Goal: Information Seeking & Learning: Learn about a topic

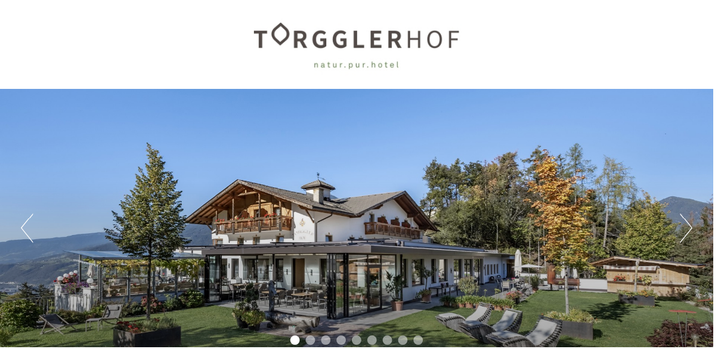
click at [687, 227] on button "Next" at bounding box center [691, 230] width 13 height 30
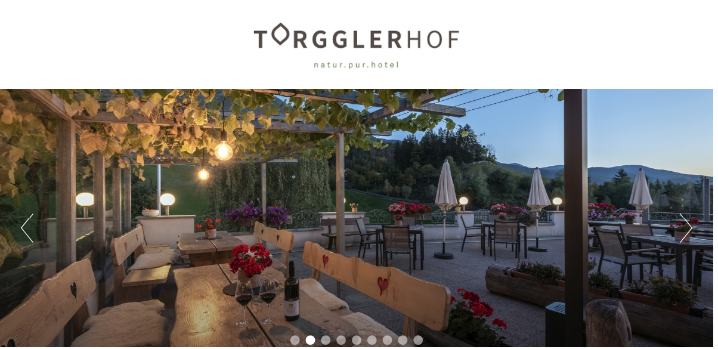
click at [688, 231] on button "Next" at bounding box center [691, 230] width 13 height 30
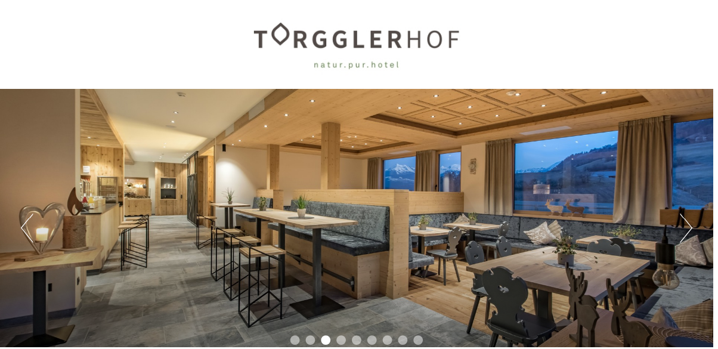
click at [688, 234] on button "Next" at bounding box center [691, 230] width 13 height 30
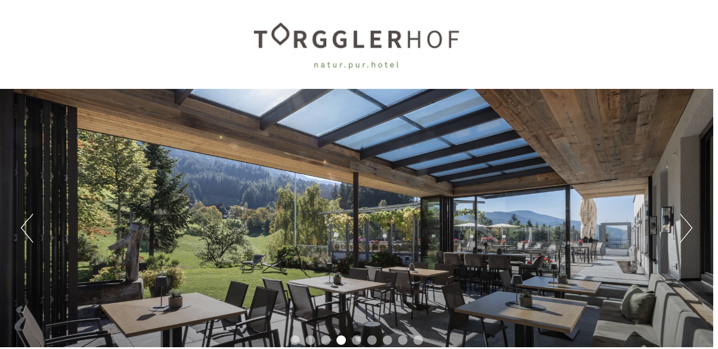
click at [686, 235] on button "Next" at bounding box center [691, 230] width 13 height 30
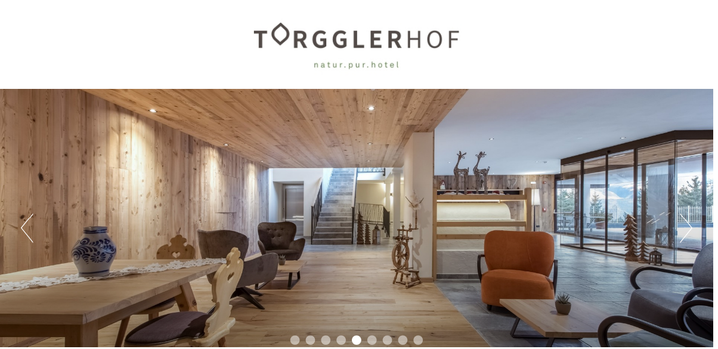
click at [684, 235] on div "Previous Next 1 2 3 4 5 6 7 8 9" at bounding box center [359, 229] width 718 height 280
click at [692, 232] on button "Next" at bounding box center [691, 230] width 13 height 30
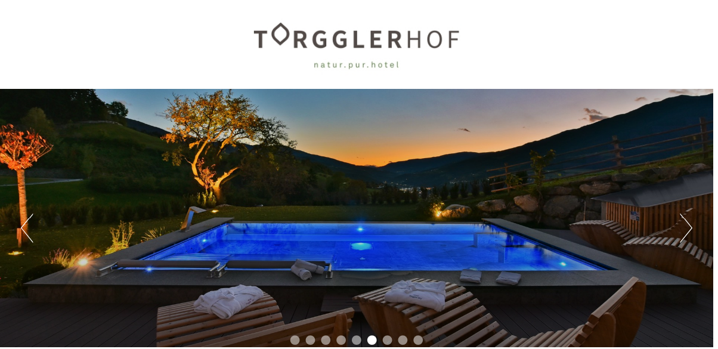
click at [692, 231] on button "Next" at bounding box center [691, 230] width 13 height 30
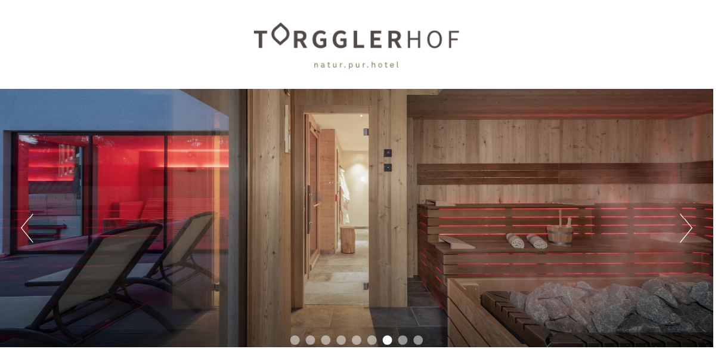
click at [691, 231] on button "Next" at bounding box center [691, 230] width 13 height 30
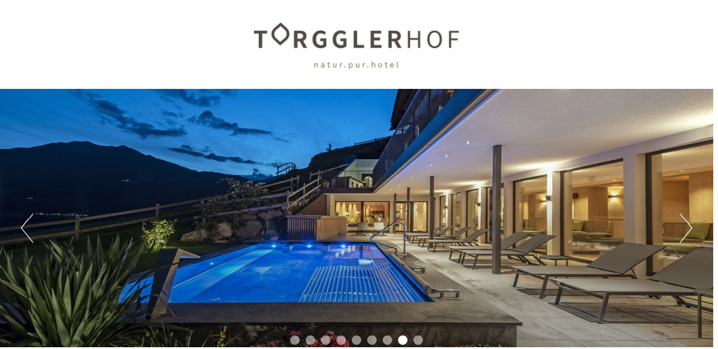
click at [690, 232] on button "Next" at bounding box center [691, 230] width 13 height 30
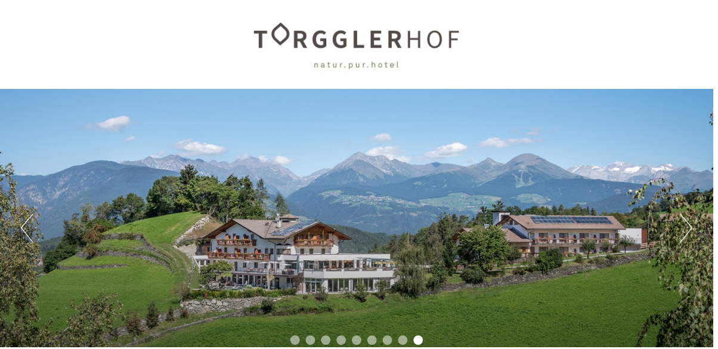
click at [689, 232] on button "Next" at bounding box center [691, 230] width 13 height 30
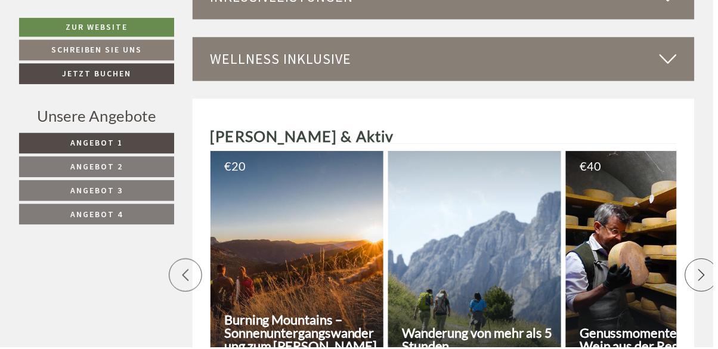
scroll to position [3368, 0]
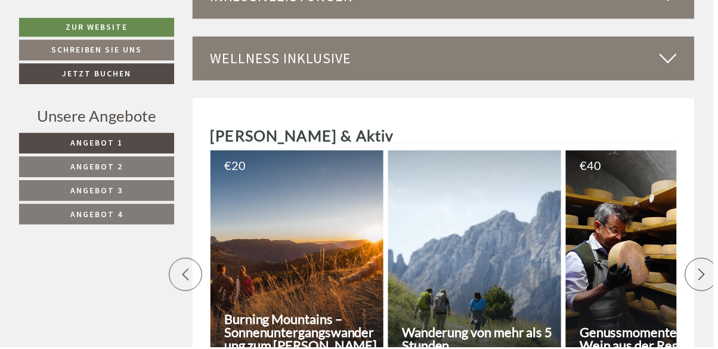
click at [95, 213] on span "Angebot 4" at bounding box center [97, 215] width 52 height 11
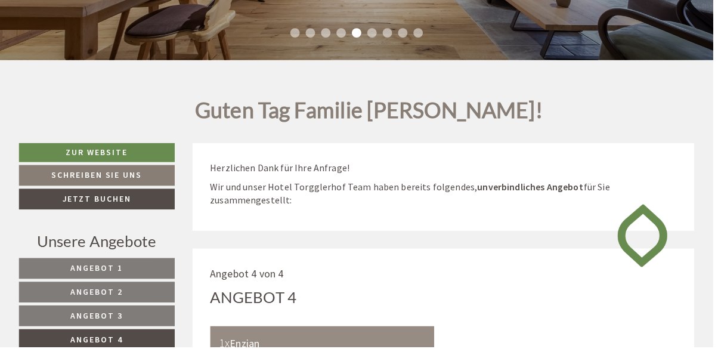
scroll to position [309, 0]
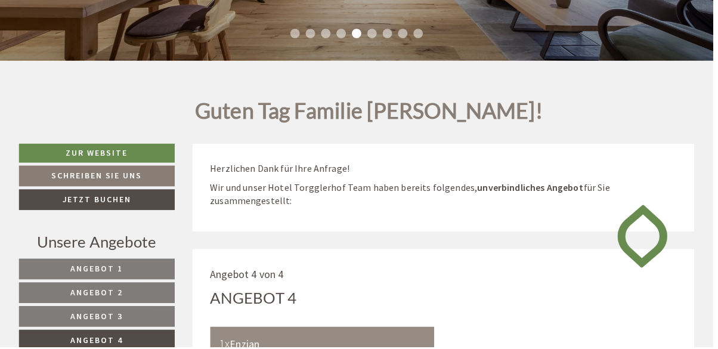
click at [117, 269] on span "Angebot 1" at bounding box center [97, 270] width 52 height 11
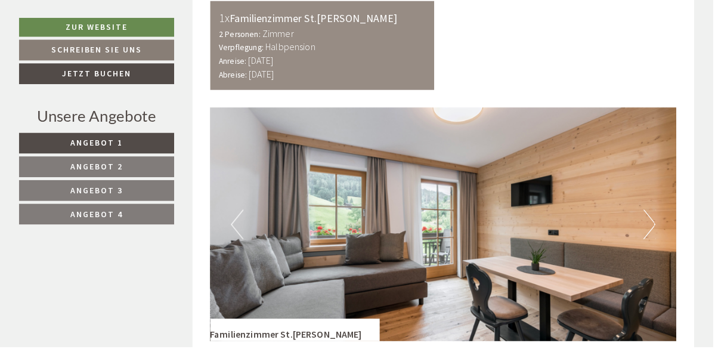
scroll to position [640, 0]
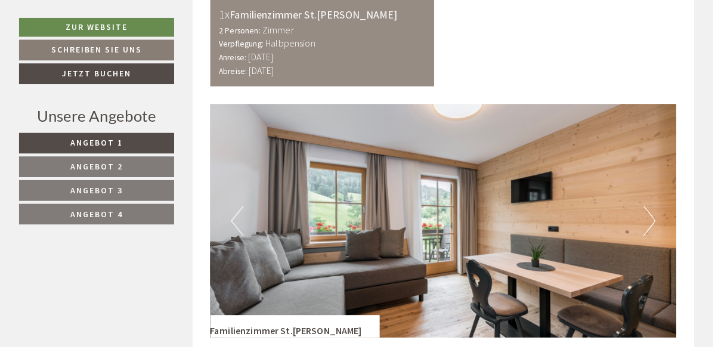
click at [653, 224] on button "Next" at bounding box center [654, 223] width 13 height 30
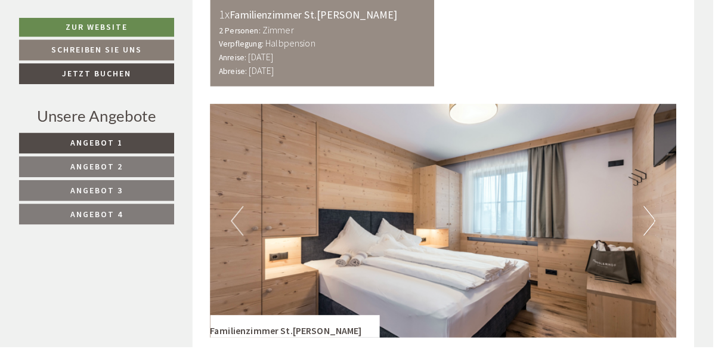
click at [649, 225] on button "Next" at bounding box center [654, 223] width 13 height 30
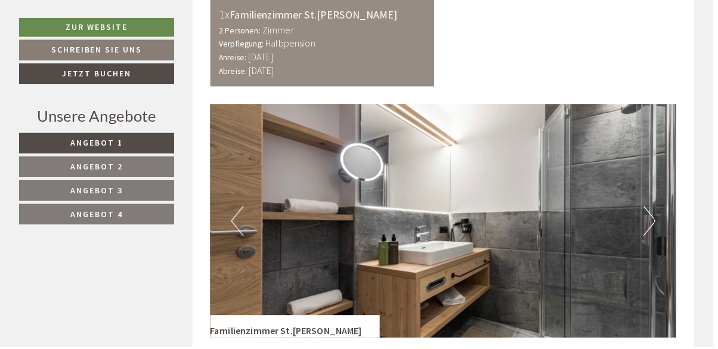
click at [650, 224] on button "Next" at bounding box center [654, 223] width 13 height 30
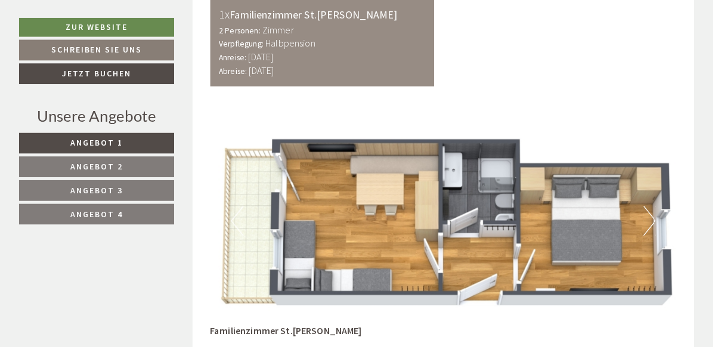
click at [649, 227] on button "Next" at bounding box center [654, 223] width 13 height 30
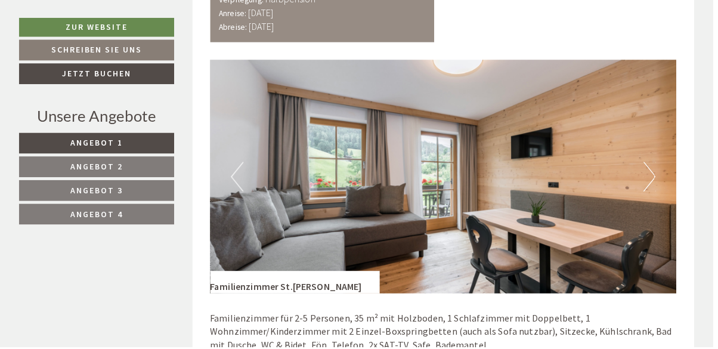
scroll to position [701, 0]
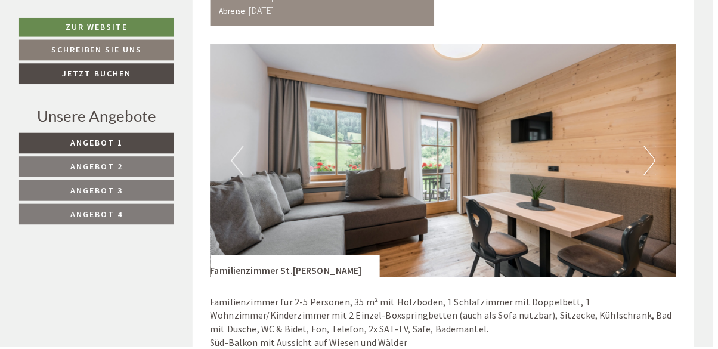
click at [567, 274] on img at bounding box center [447, 161] width 470 height 235
click at [647, 168] on img at bounding box center [447, 161] width 470 height 235
click at [654, 160] on button "Next" at bounding box center [654, 162] width 13 height 30
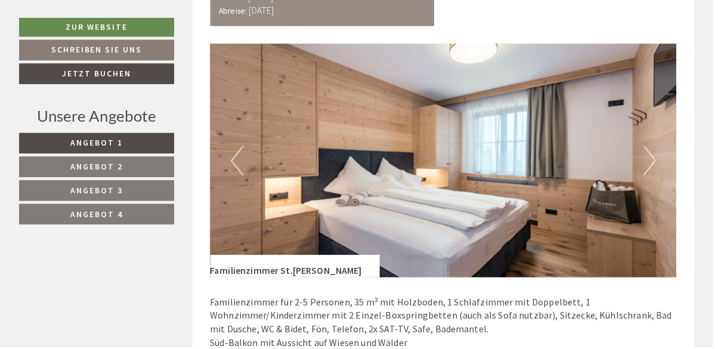
click at [649, 162] on button "Next" at bounding box center [654, 162] width 13 height 30
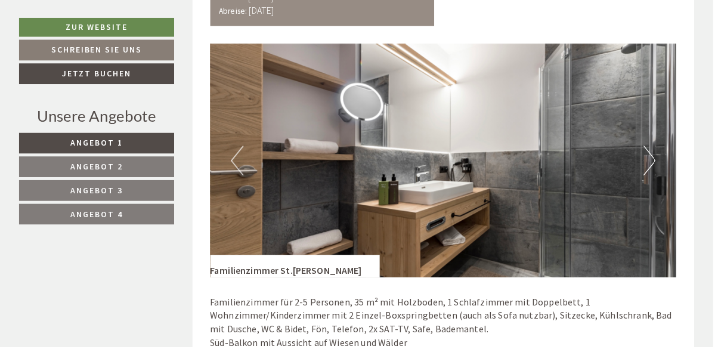
click at [648, 167] on button "Next" at bounding box center [654, 162] width 13 height 30
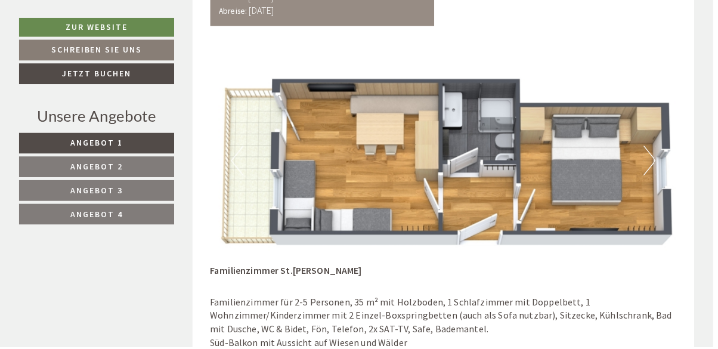
click at [645, 168] on img at bounding box center [447, 161] width 470 height 235
click at [642, 169] on img at bounding box center [447, 161] width 470 height 235
click at [656, 157] on button "Next" at bounding box center [654, 162] width 13 height 30
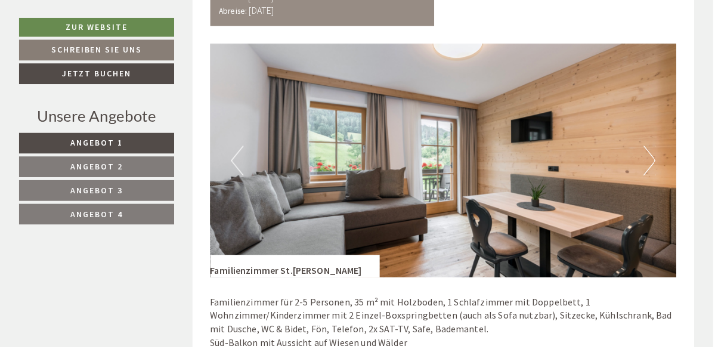
click at [655, 162] on button "Next" at bounding box center [654, 162] width 13 height 30
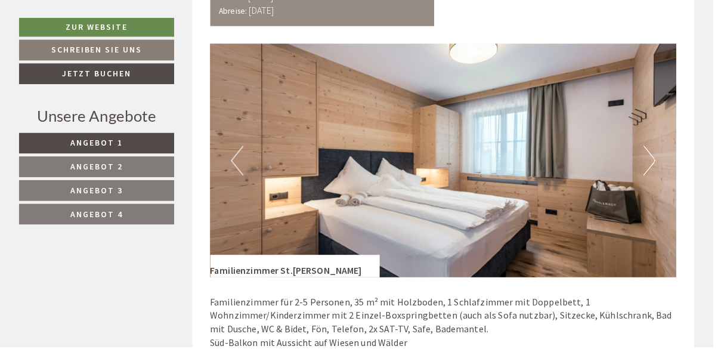
click at [651, 165] on button "Next" at bounding box center [654, 162] width 13 height 30
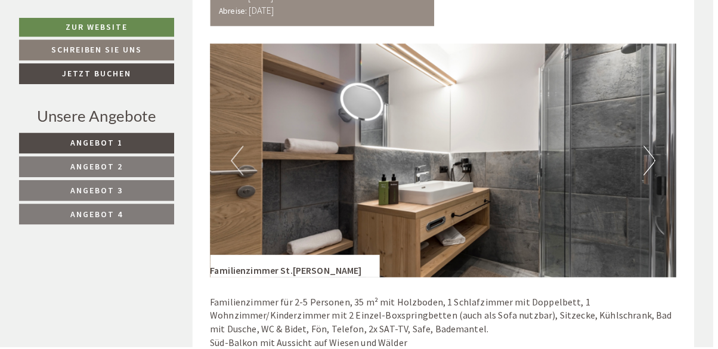
click at [648, 161] on button "Next" at bounding box center [654, 162] width 13 height 30
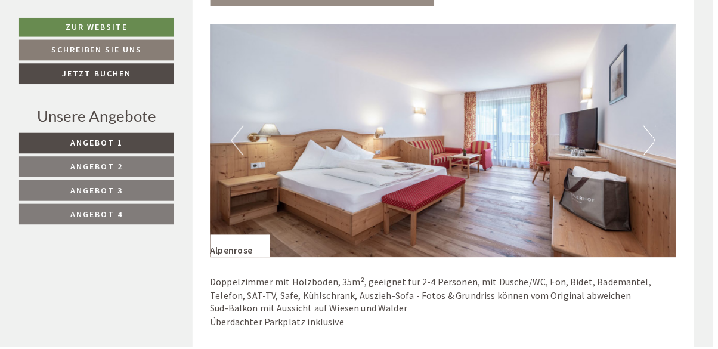
scroll to position [1490, 0]
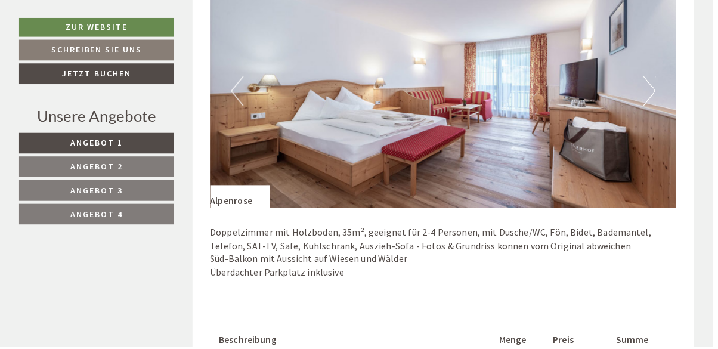
click at [656, 93] on button "Next" at bounding box center [654, 91] width 13 height 30
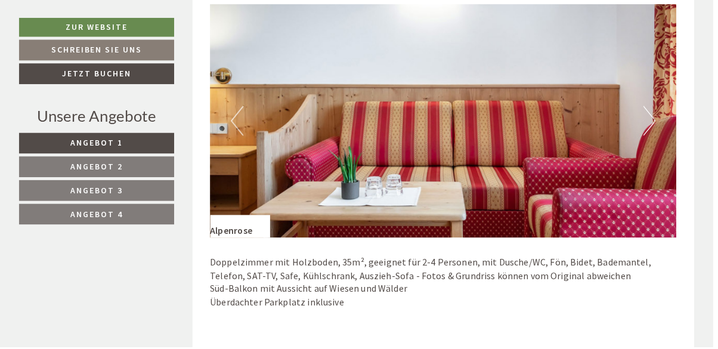
scroll to position [1510, 0]
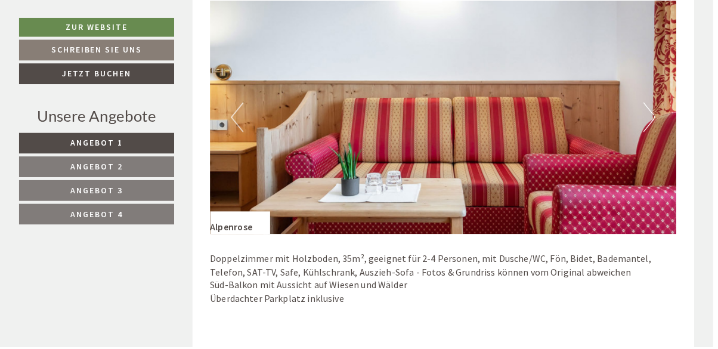
click at [651, 123] on button "Next" at bounding box center [654, 118] width 13 height 30
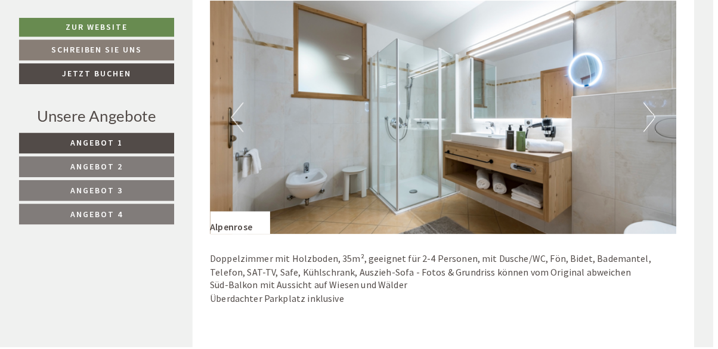
click at [656, 121] on button "Next" at bounding box center [654, 118] width 13 height 30
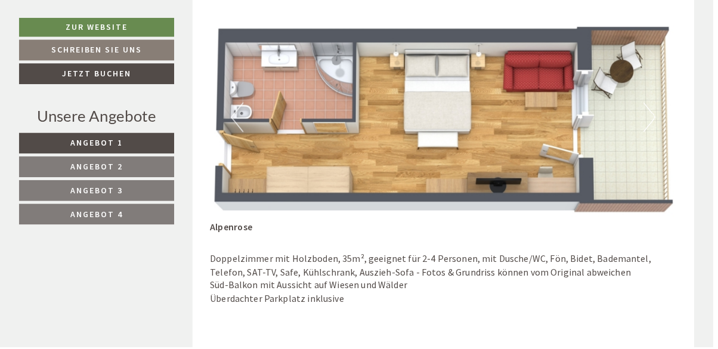
click at [648, 120] on button "Next" at bounding box center [654, 118] width 13 height 30
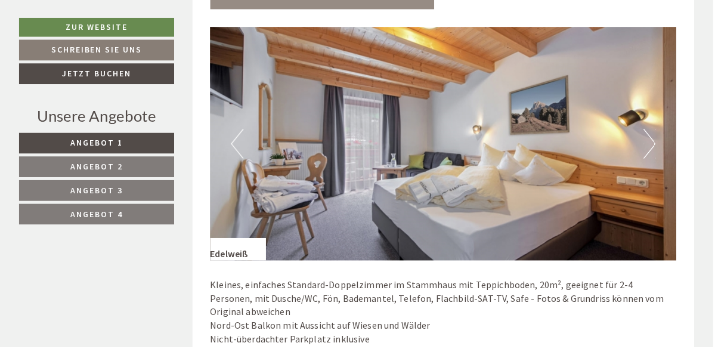
scroll to position [2238, 0]
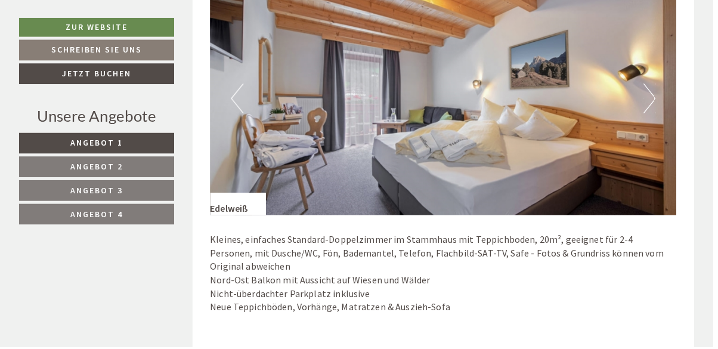
click at [657, 95] on button "Next" at bounding box center [654, 99] width 13 height 30
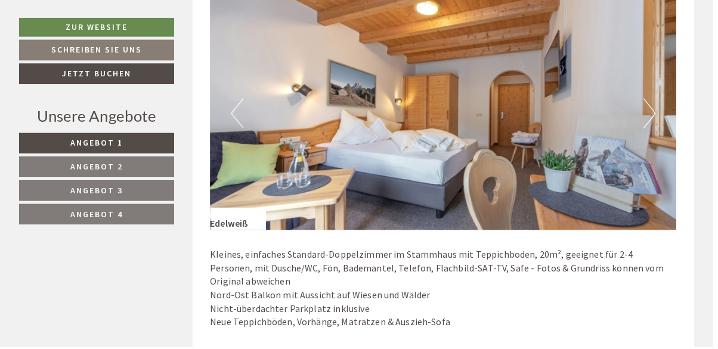
scroll to position [2245, 0]
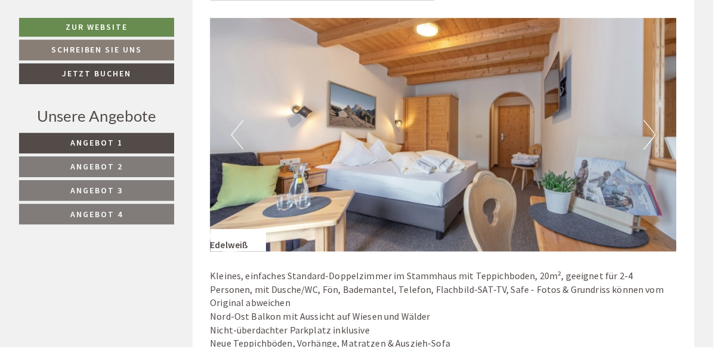
click at [648, 137] on button "Next" at bounding box center [654, 135] width 13 height 30
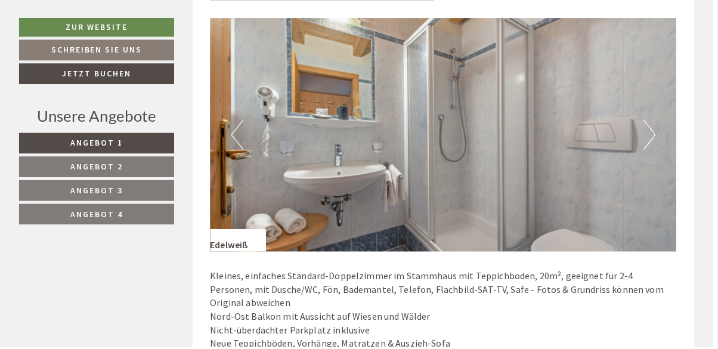
click at [649, 137] on button "Next" at bounding box center [654, 135] width 13 height 30
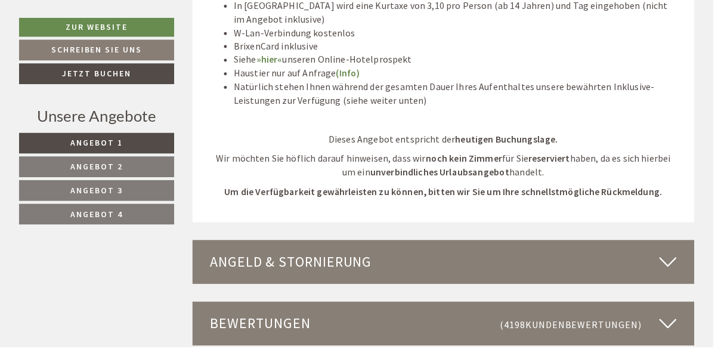
scroll to position [2981, 0]
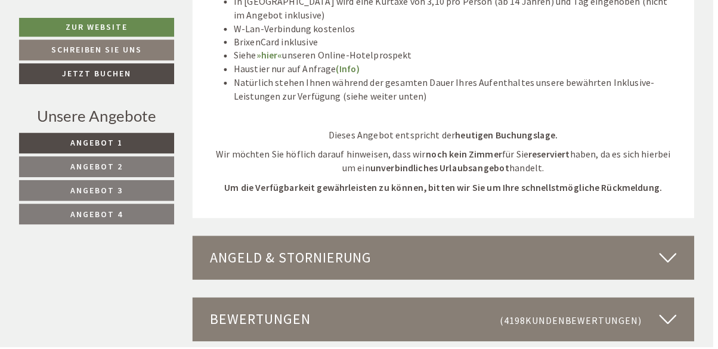
click at [91, 146] on span "Angebot 1" at bounding box center [97, 143] width 52 height 11
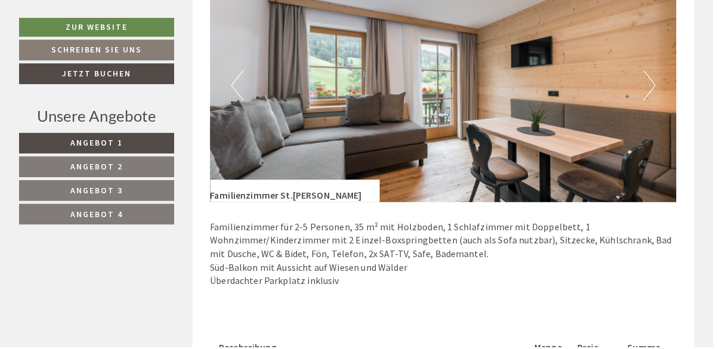
scroll to position [774, 0]
